Goal: Task Accomplishment & Management: Manage account settings

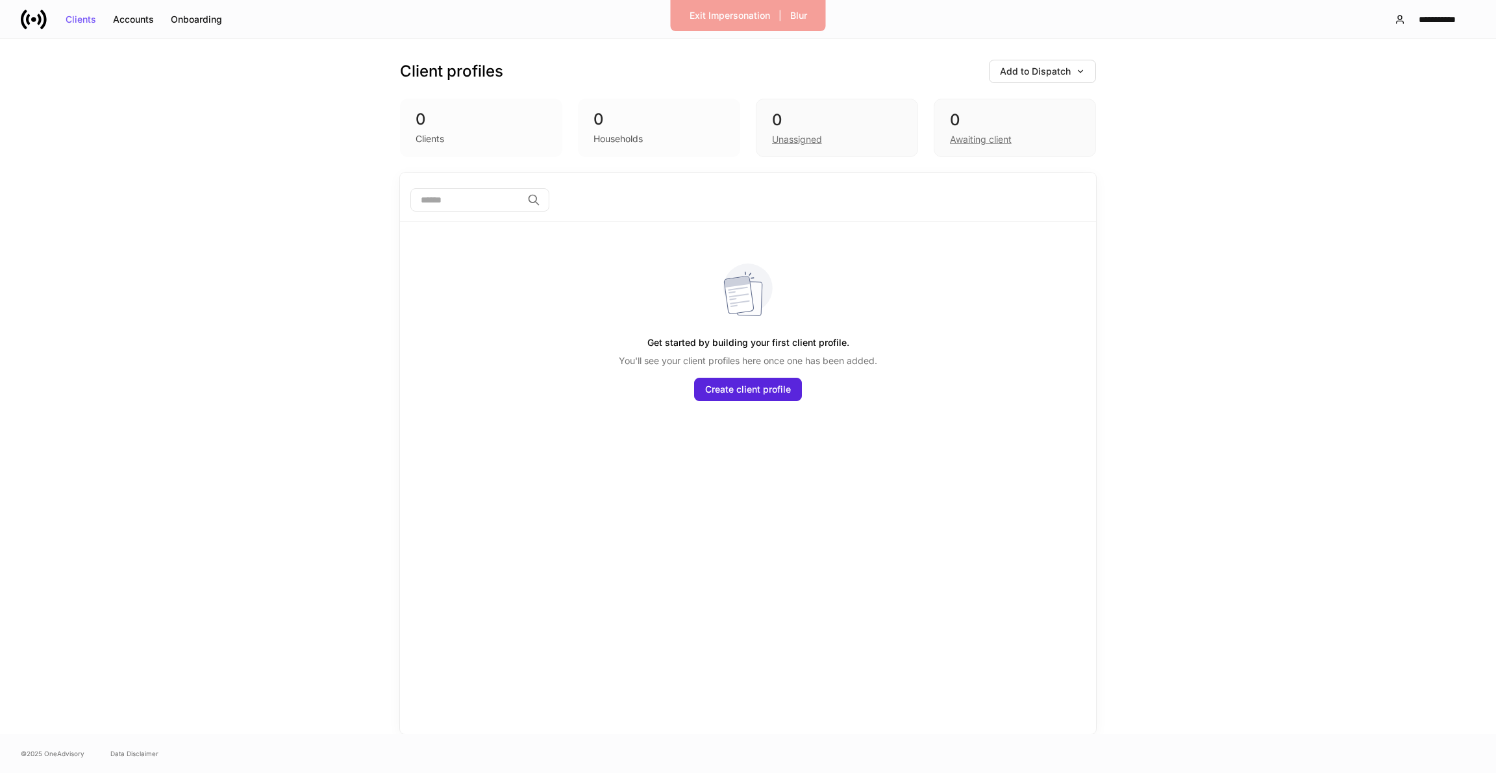
click at [1424, 8] on div "**********" at bounding box center [1429, 19] width 92 height 23
click at [1414, 18] on div "**********" at bounding box center [1437, 19] width 54 height 9
click at [1372, 75] on div "Settings" at bounding box center [1365, 79] width 35 height 13
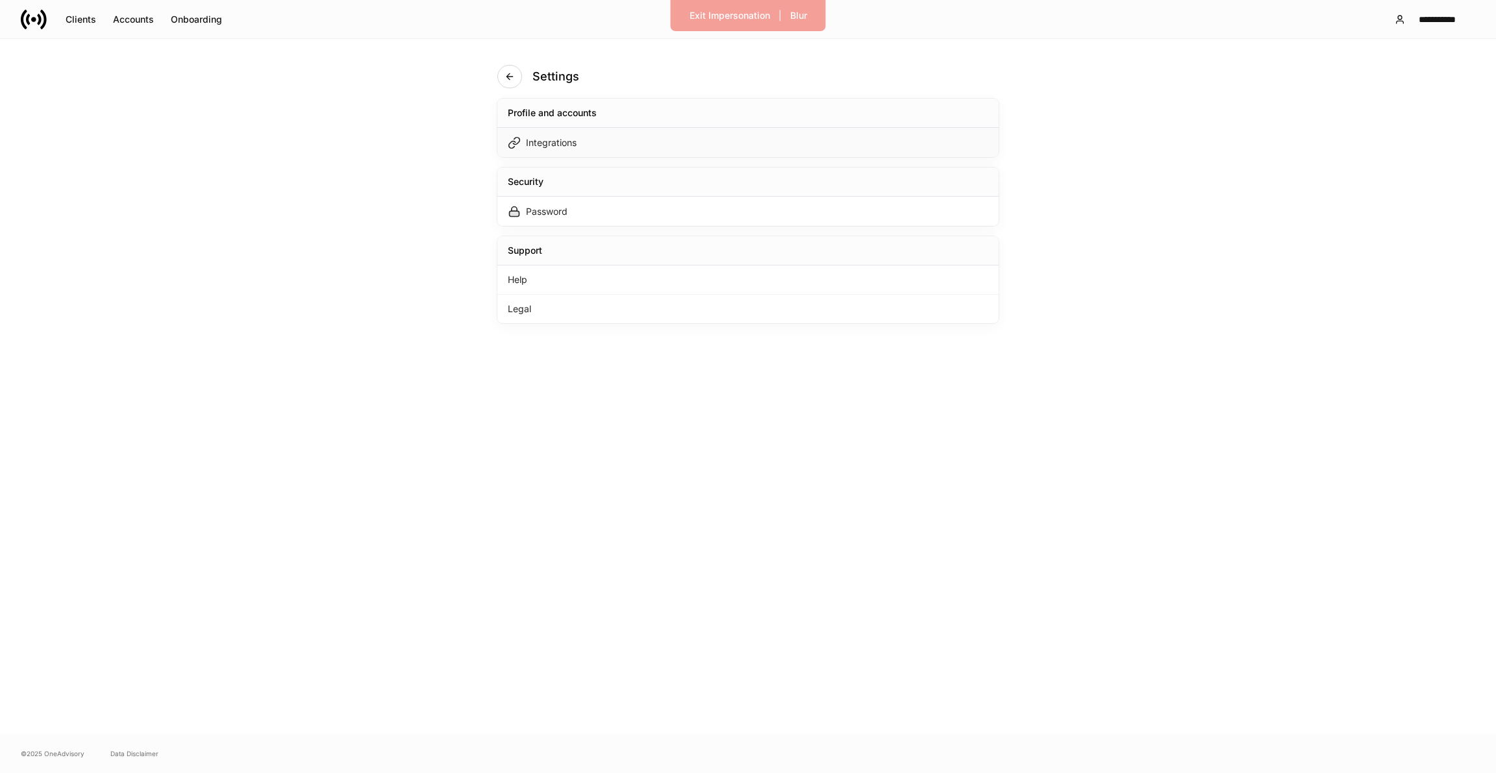
click at [731, 140] on div "Integrations" at bounding box center [747, 142] width 501 height 29
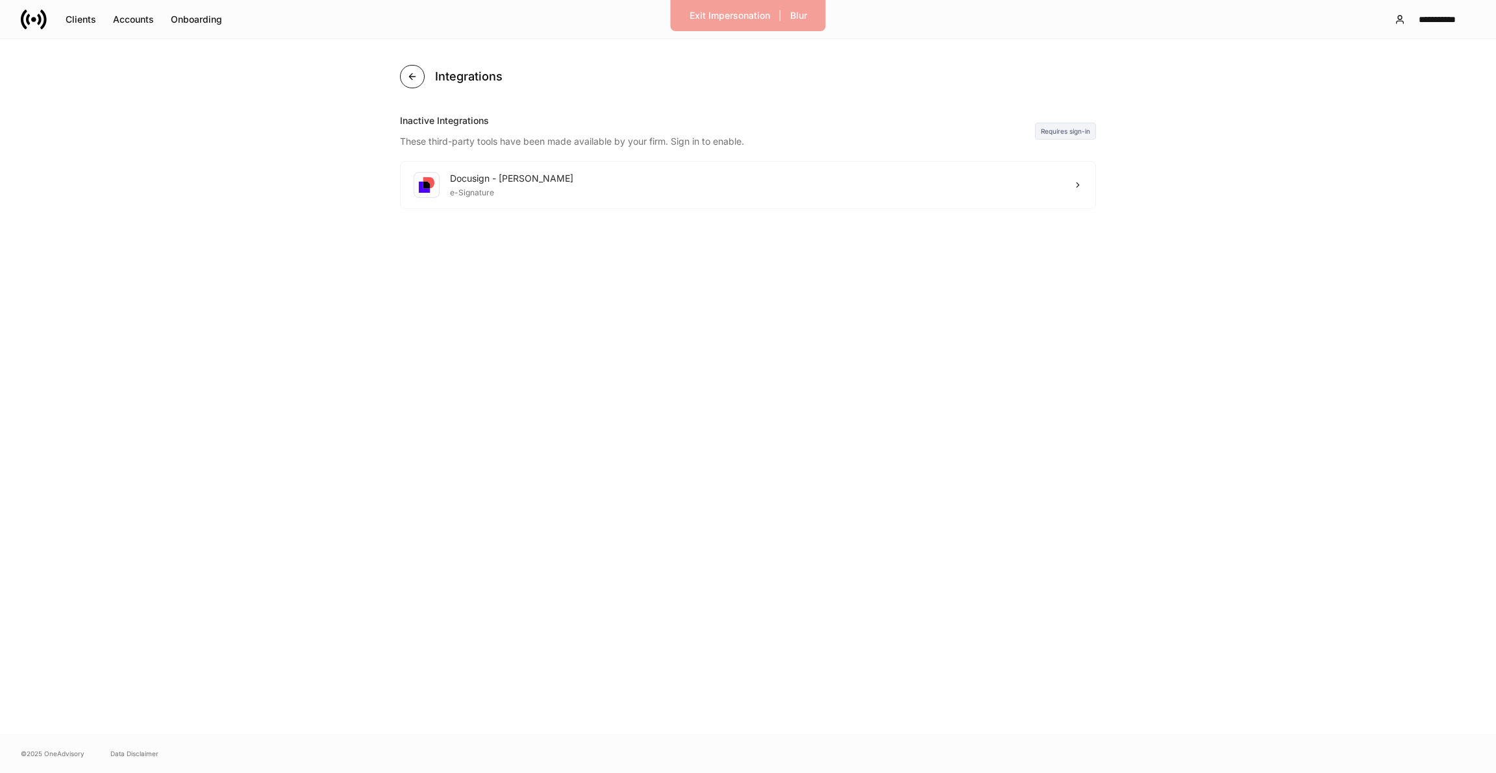
click at [420, 71] on button "button" at bounding box center [412, 76] width 25 height 23
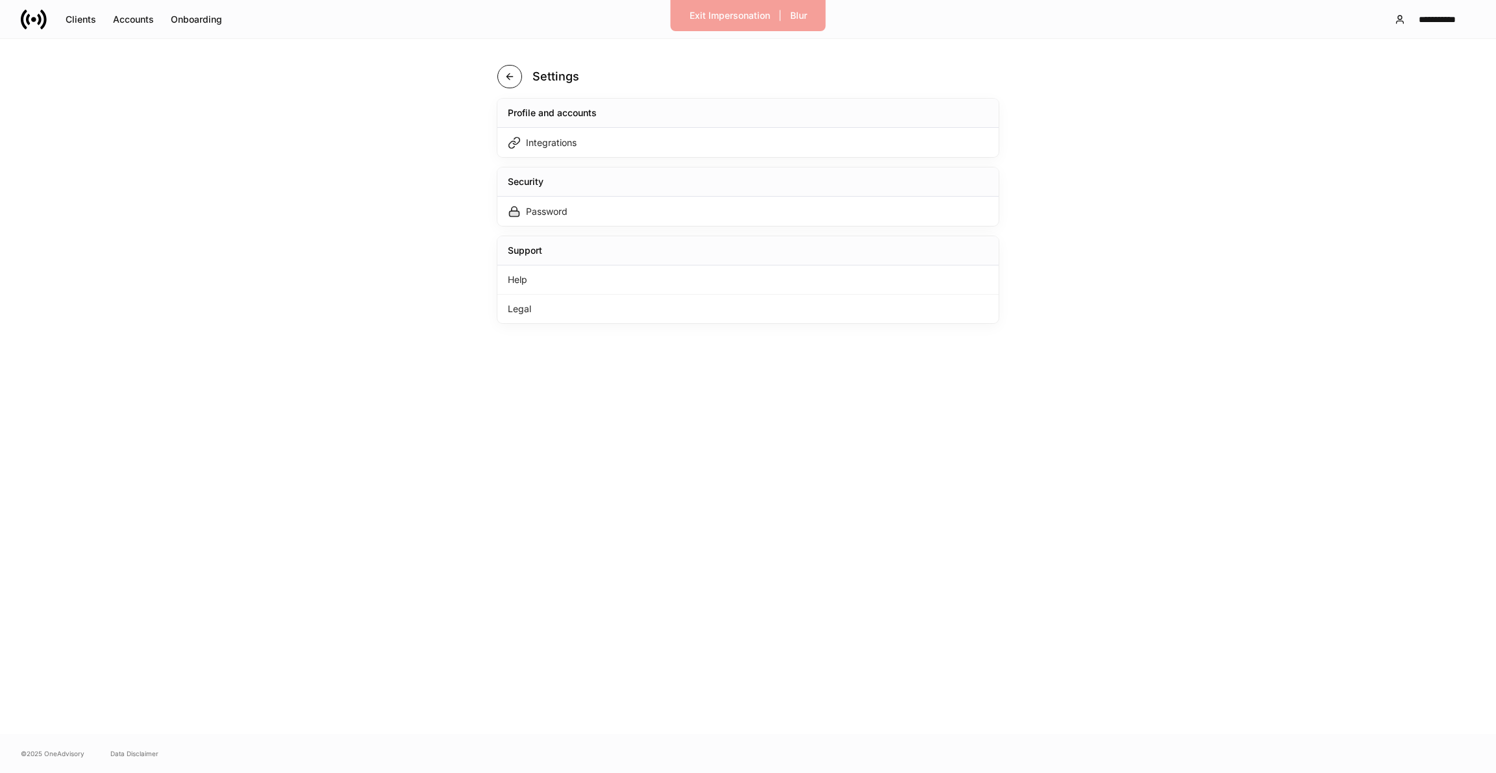
click at [507, 78] on icon "button" at bounding box center [509, 76] width 6 height 6
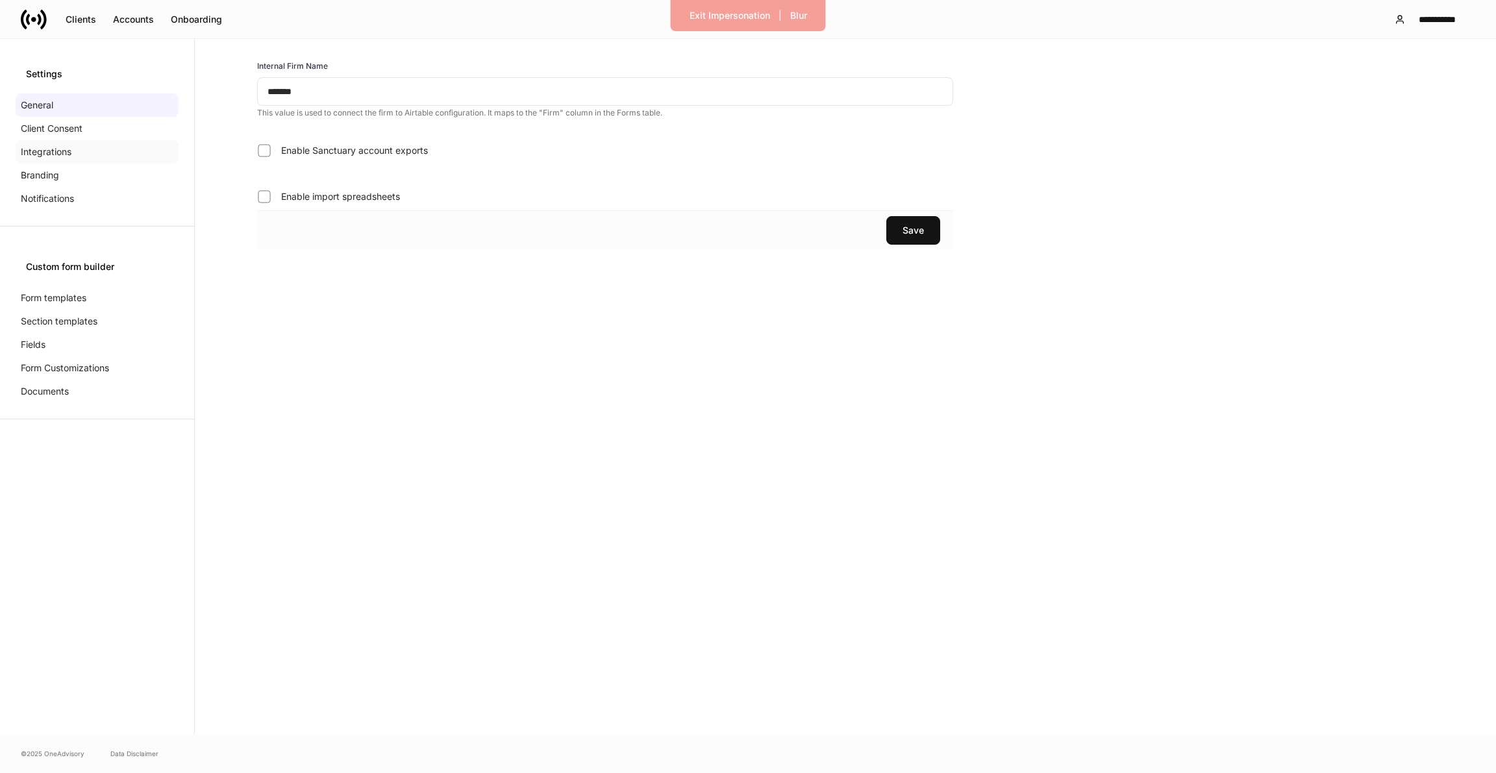
click at [93, 149] on div "Integrations" at bounding box center [97, 151] width 163 height 23
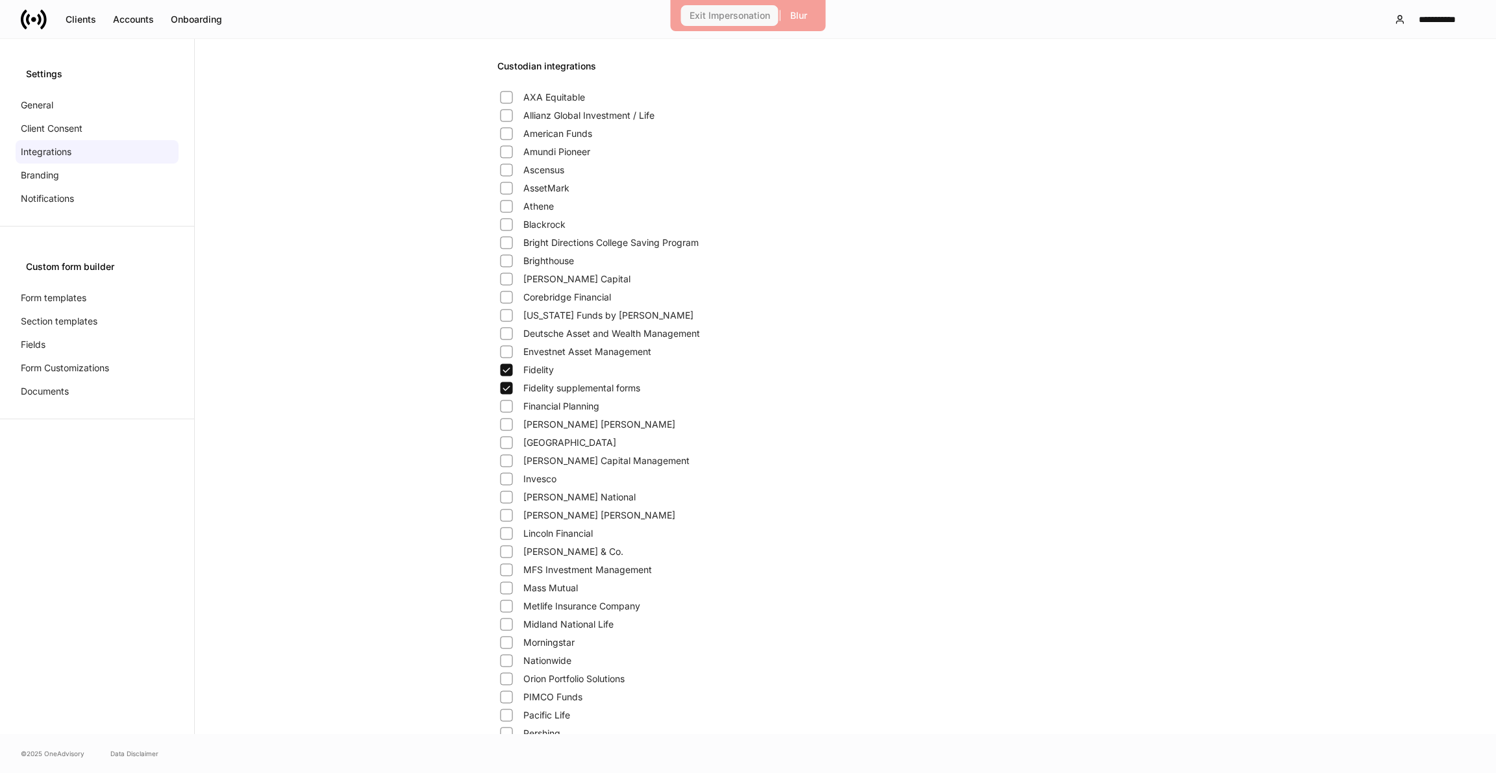
click at [707, 15] on div "Exit Impersonation" at bounding box center [729, 15] width 80 height 9
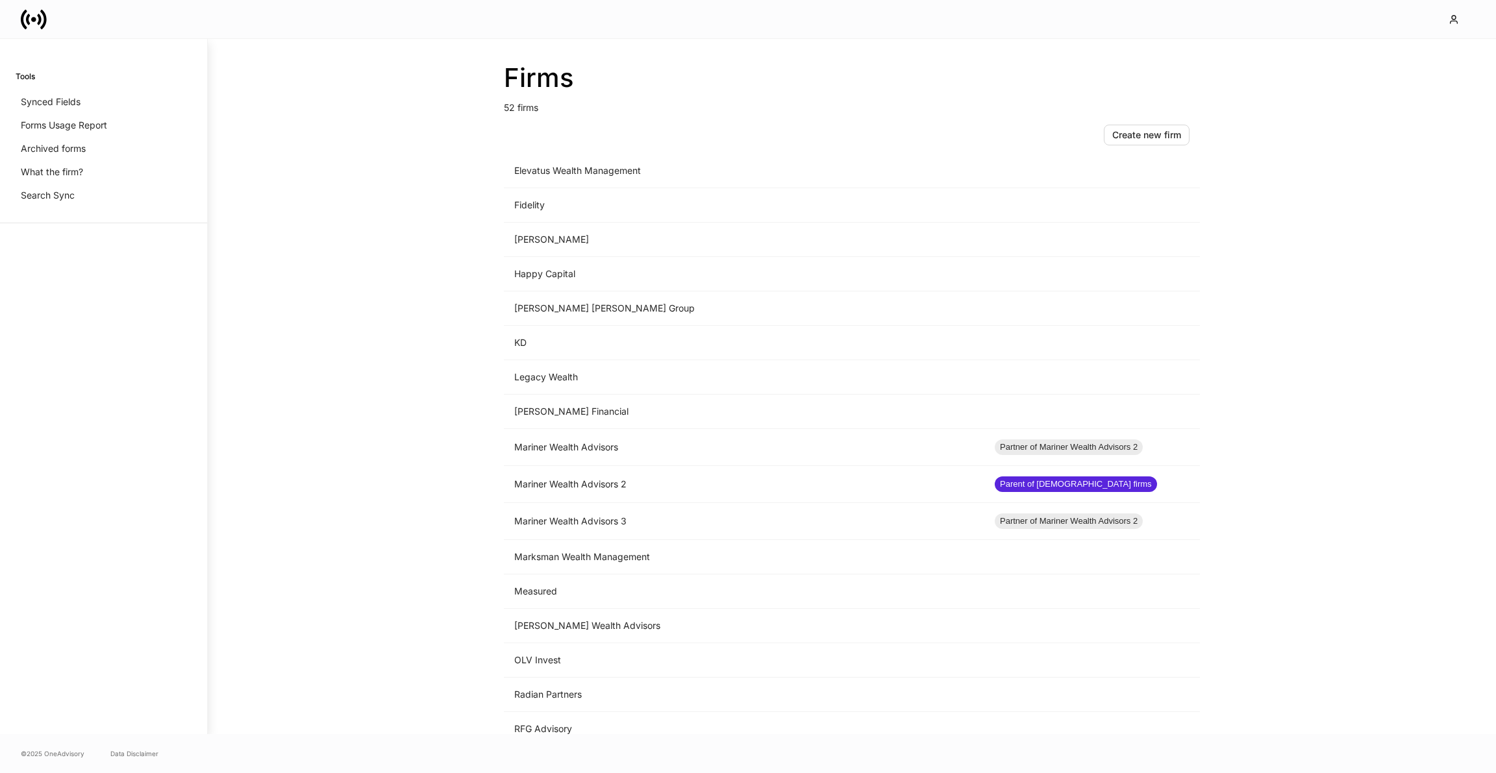
scroll to position [871, 0]
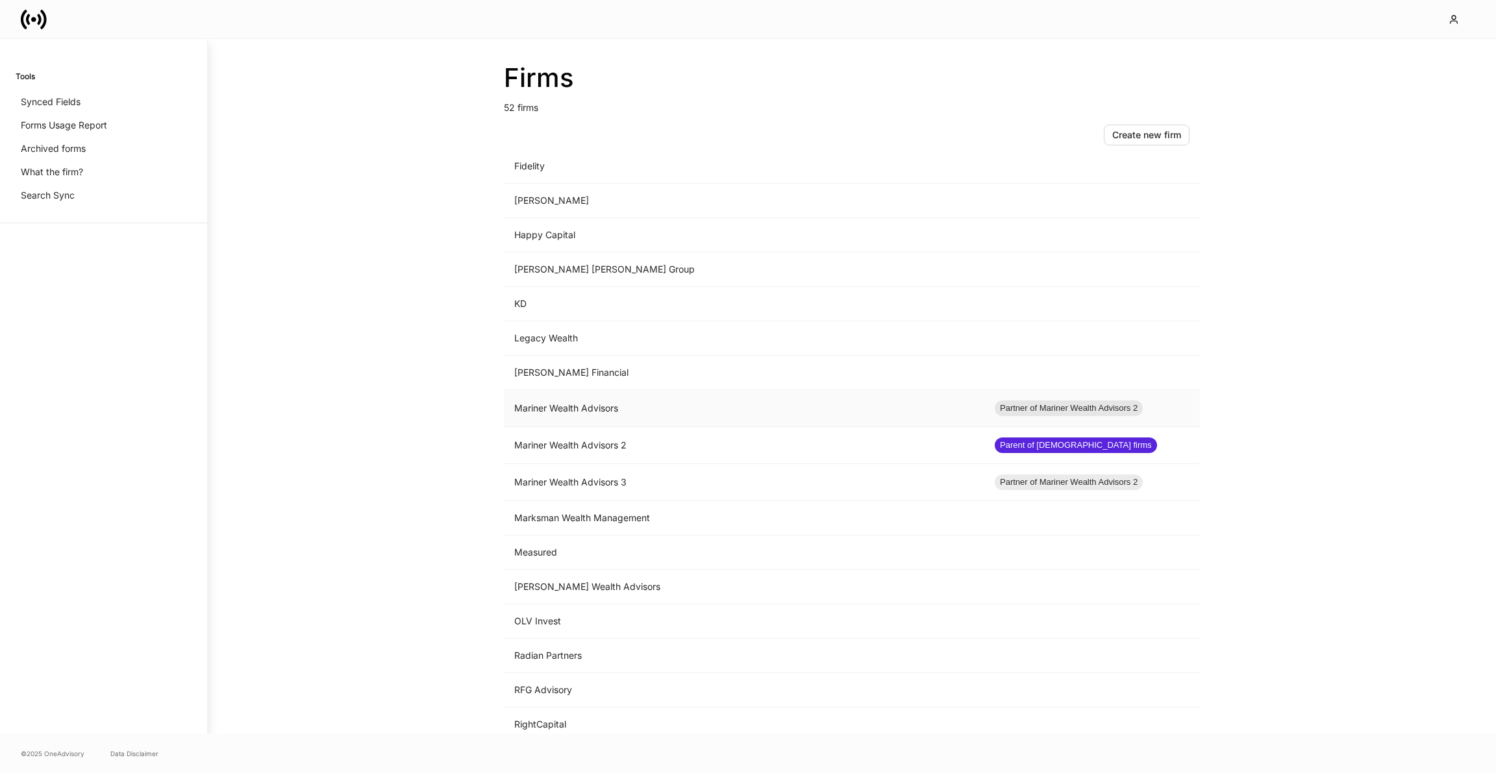
click at [602, 401] on td "Mariner Wealth Advisors" at bounding box center [744, 408] width 480 height 37
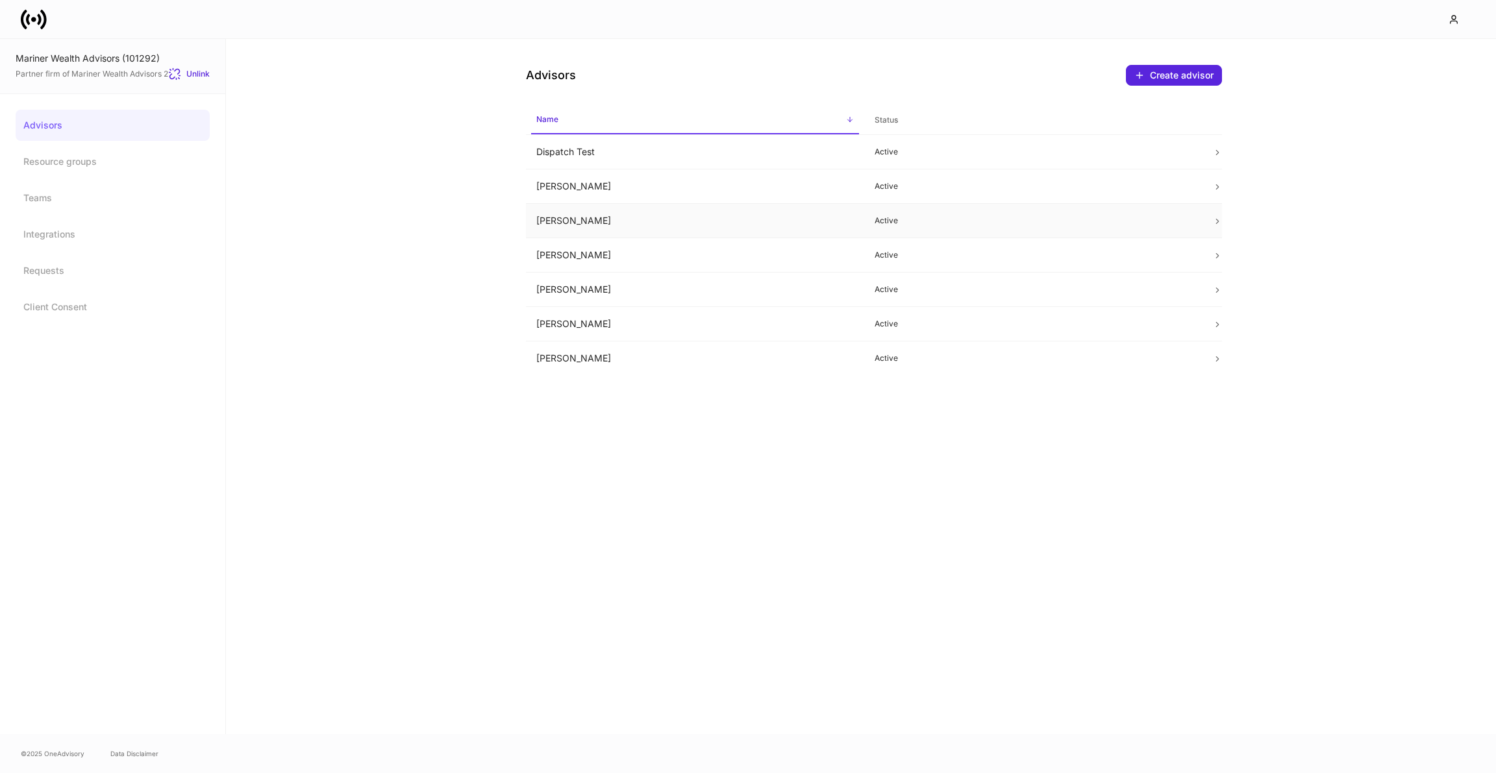
click at [610, 212] on td "Heather Buys" at bounding box center [695, 221] width 338 height 34
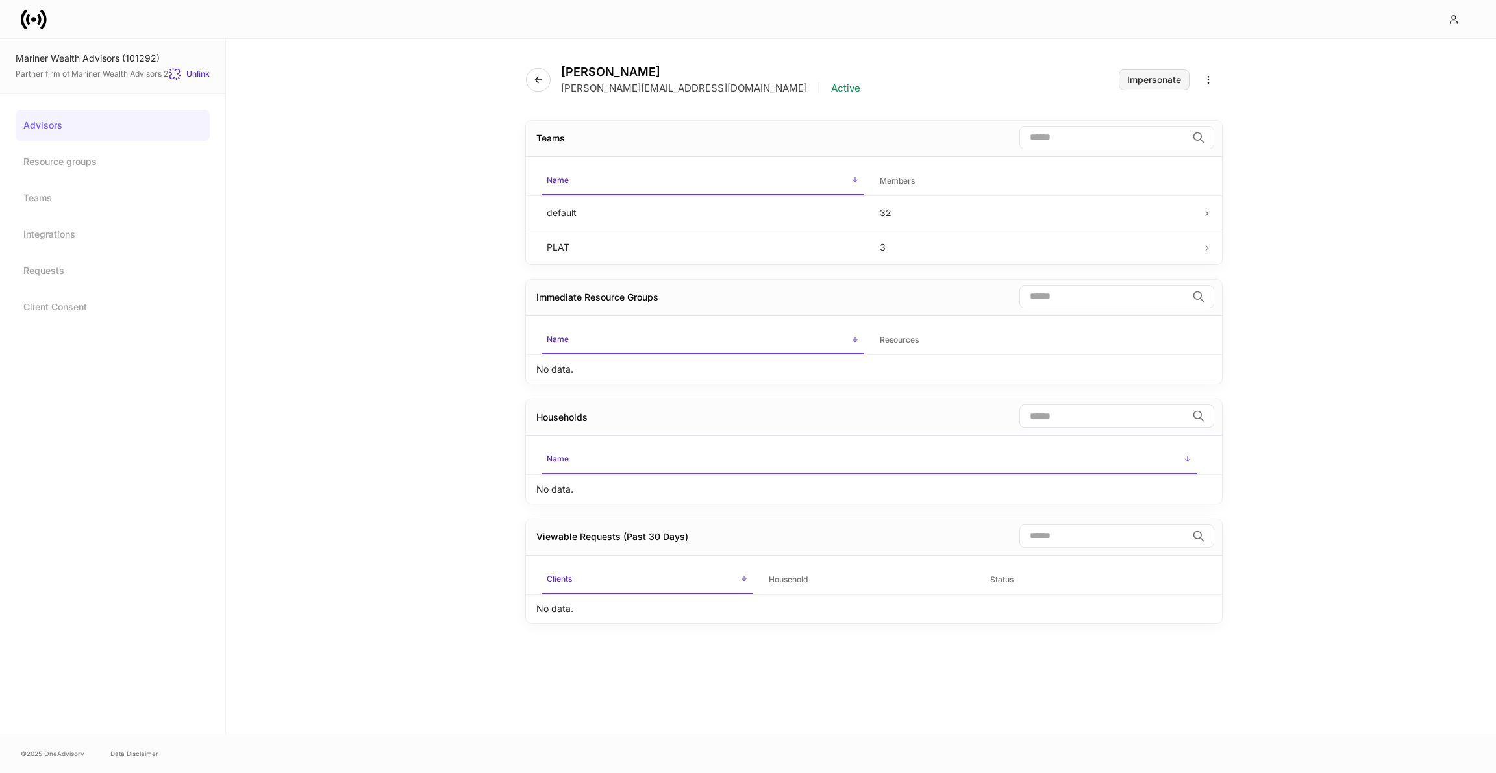
click at [1134, 79] on div "Impersonate" at bounding box center [1154, 79] width 54 height 9
